Goal: Use online tool/utility: Use online tool/utility

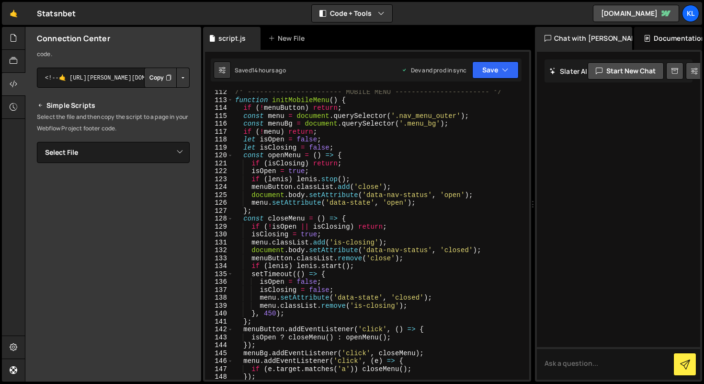
scroll to position [919, 0]
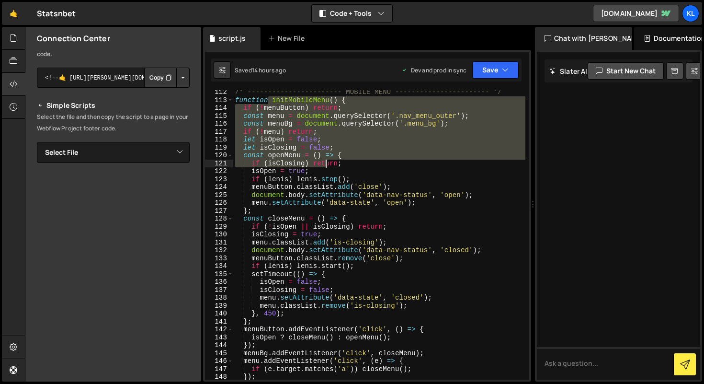
drag, startPoint x: 269, startPoint y: 100, endPoint x: 333, endPoint y: 175, distance: 99.2
click at [333, 175] on div "/* ----------------------- MOBILE MENU ----------------------- */ function init…" at bounding box center [379, 240] width 292 height 305
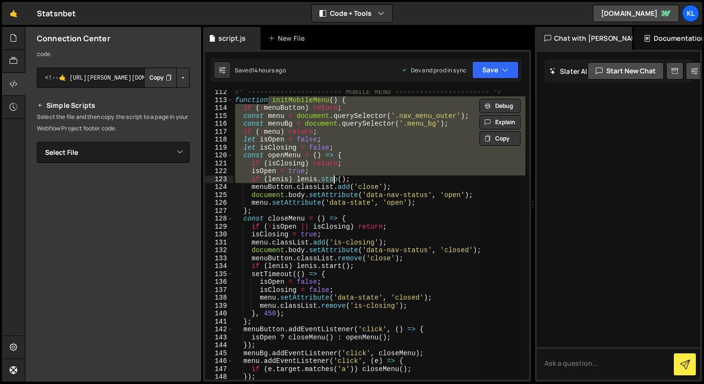
click at [333, 175] on div "/* ----------------------- MOBILE MENU ----------------------- */ function init…" at bounding box center [379, 234] width 292 height 289
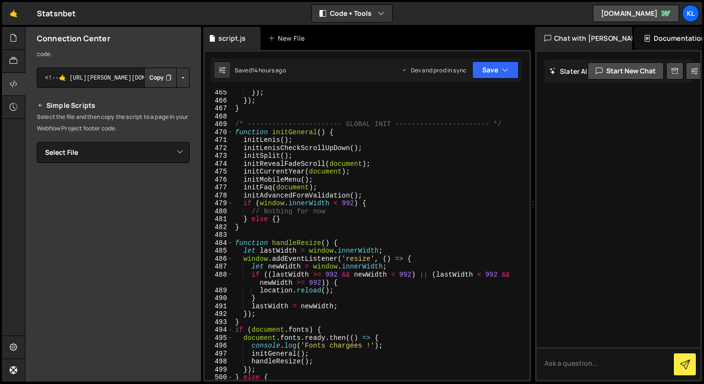
scroll to position [3921, 0]
click at [274, 140] on div "}) ; }) ; } /* ----------------------- GLOBAL INIT ----------------------- */ f…" at bounding box center [379, 245] width 292 height 313
click at [295, 129] on div "}) ; }) ; } /* ----------------------- GLOBAL INIT ----------------------- */ f…" at bounding box center [379, 245] width 292 height 313
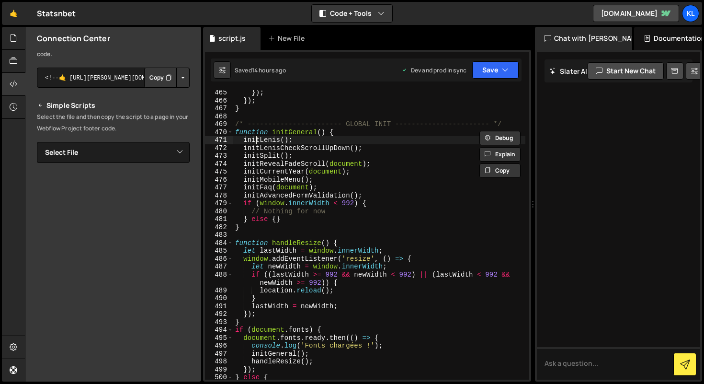
click at [255, 137] on div "}) ; }) ; } /* ----------------------- GLOBAL INIT ----------------------- */ f…" at bounding box center [379, 245] width 292 height 313
click at [270, 166] on div "}) ; }) ; } /* ----------------------- GLOBAL INIT ----------------------- */ f…" at bounding box center [379, 245] width 292 height 313
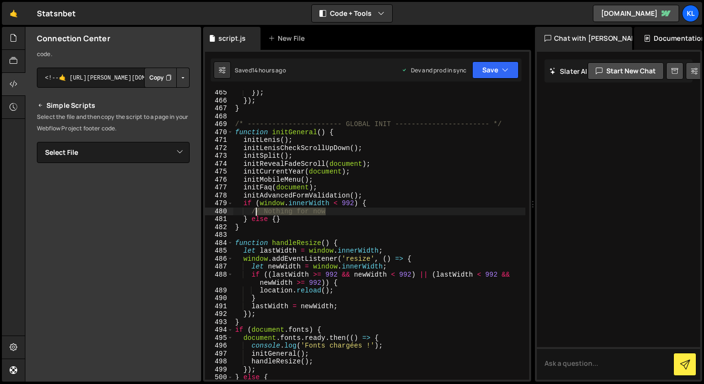
drag, startPoint x: 328, startPoint y: 213, endPoint x: 256, endPoint y: 210, distance: 71.9
click at [256, 210] on div "}) ; }) ; } /* ----------------------- GLOBAL INIT ----------------------- */ f…" at bounding box center [379, 245] width 292 height 313
type textarea "// Nothing for now"
click at [246, 207] on div "}) ; }) ; } /* ----------------------- GLOBAL INIT ----------------------- */ f…" at bounding box center [379, 245] width 292 height 313
